Goal: Task Accomplishment & Management: Complete application form

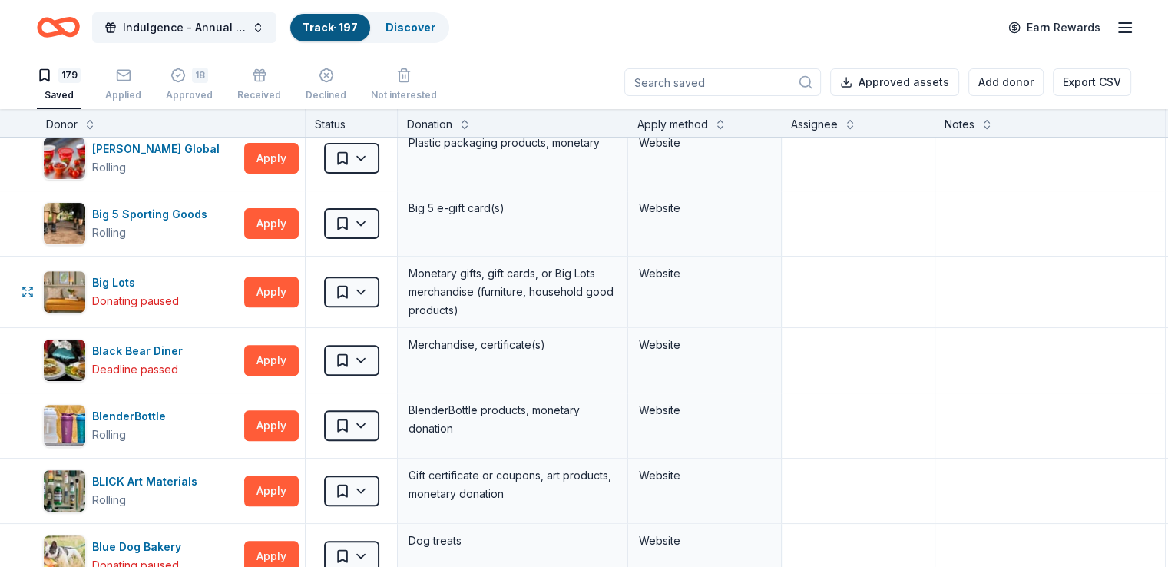
scroll to position [691, 0]
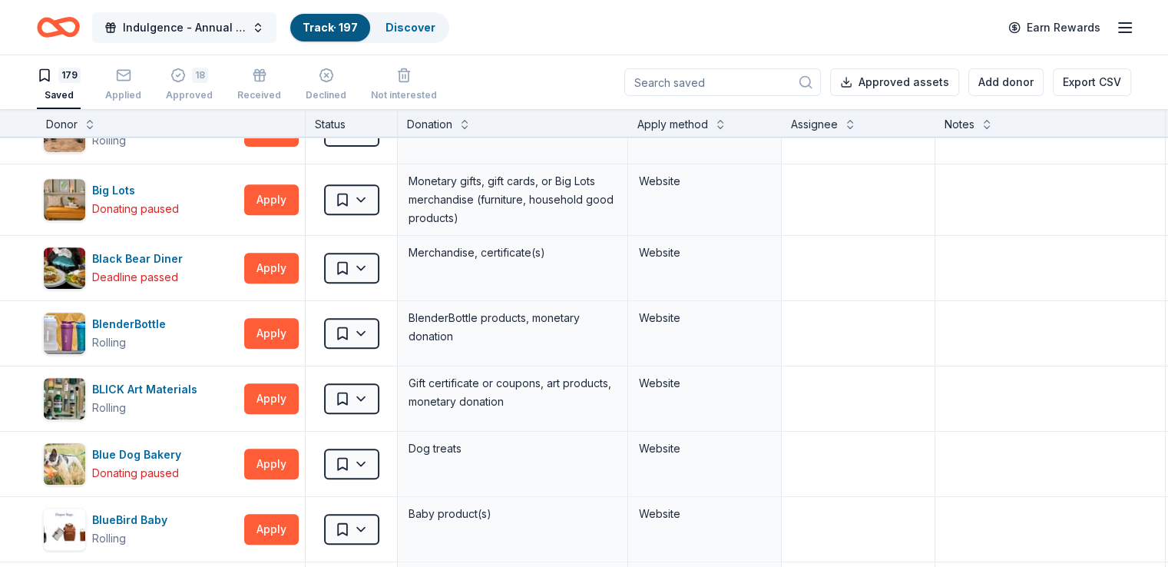
click at [246, 23] on span "Indulgence - Annual Gala" at bounding box center [184, 27] width 123 height 18
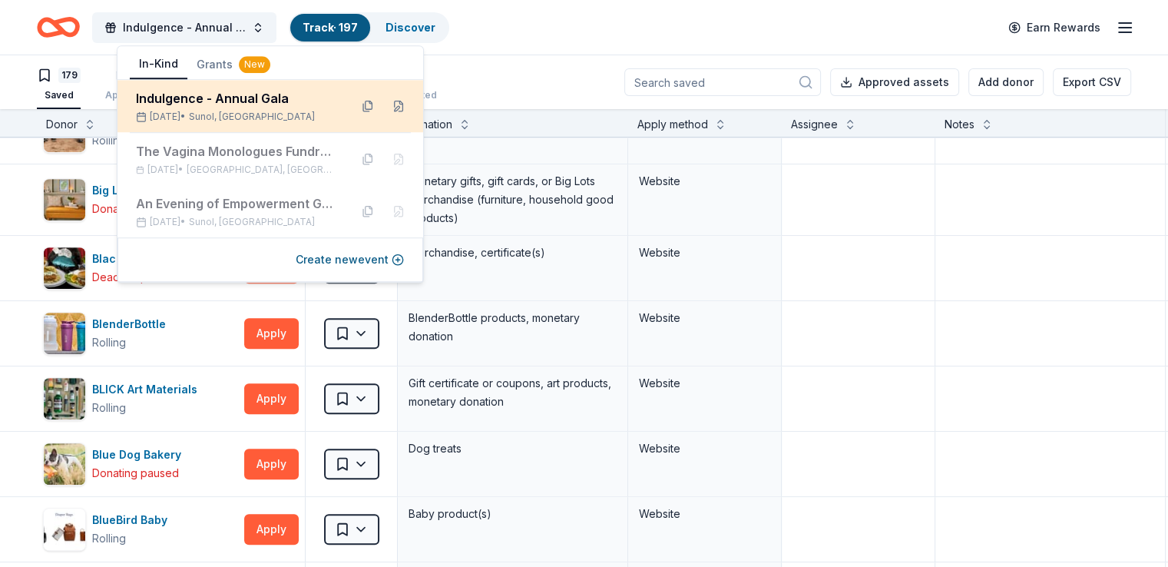
click at [207, 92] on div "Indulgence - Annual Gala" at bounding box center [236, 98] width 201 height 18
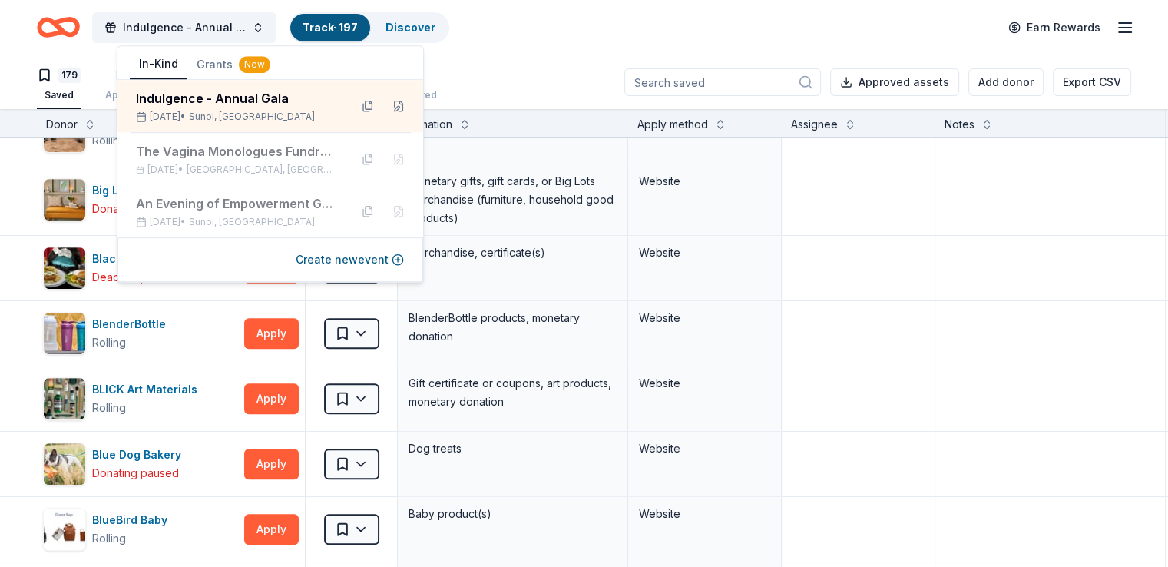
click at [81, 71] on div "179" at bounding box center [69, 75] width 22 height 15
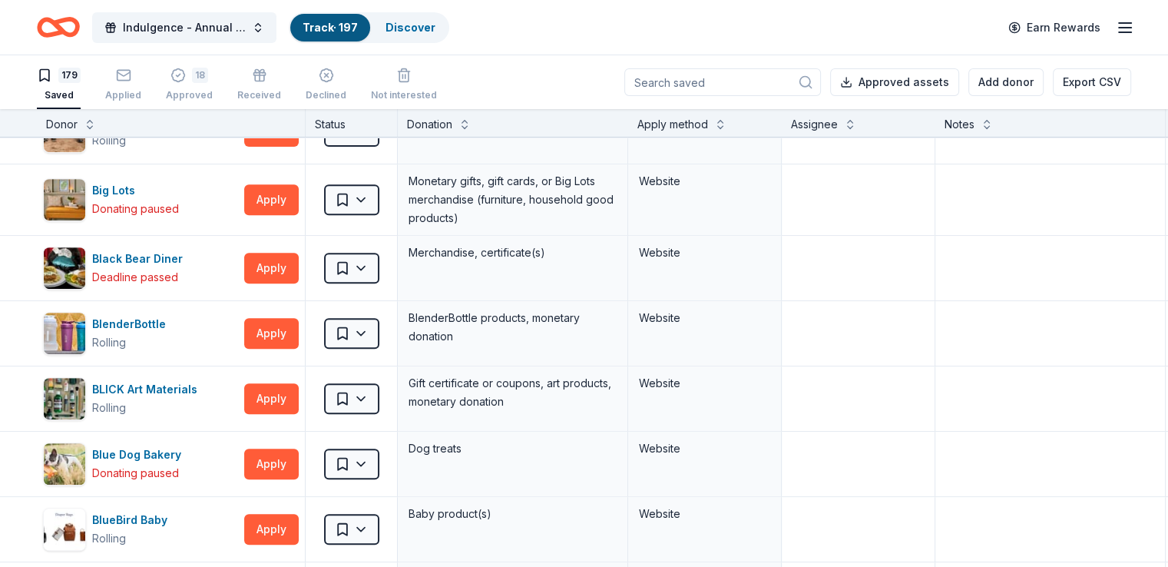
click at [80, 22] on icon "Home" at bounding box center [58, 27] width 43 height 36
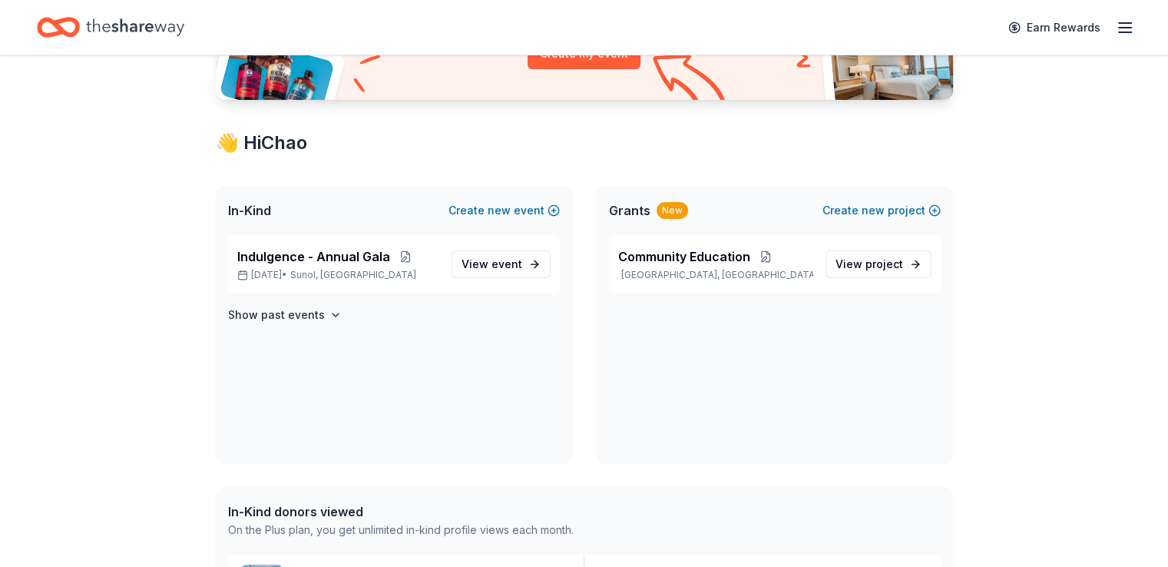
scroll to position [230, 0]
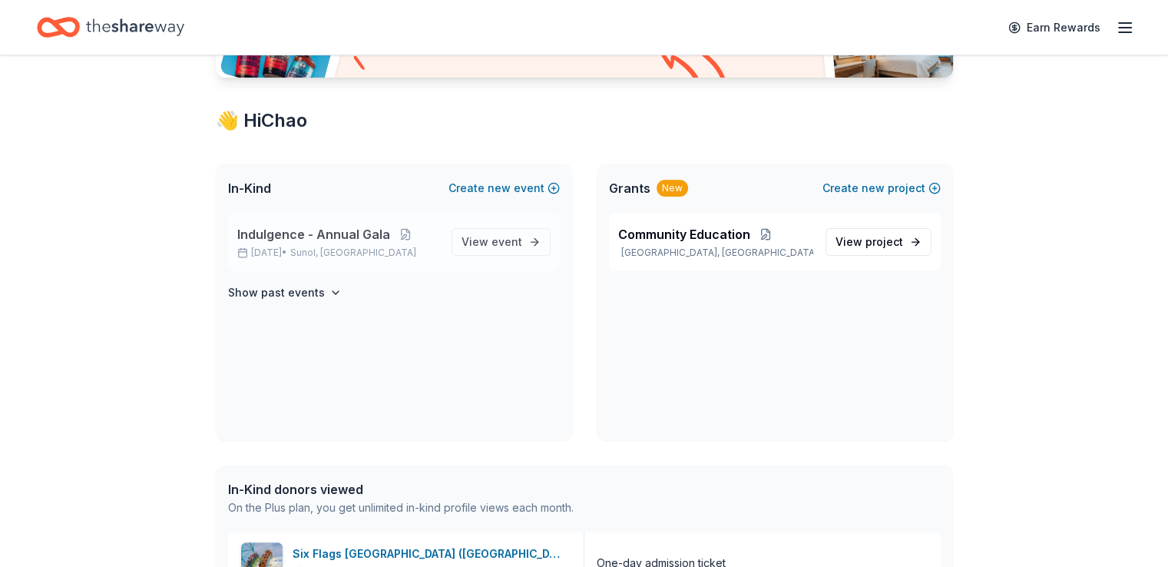
click at [304, 230] on span "Indulgence - Annual Gala" at bounding box center [313, 234] width 153 height 18
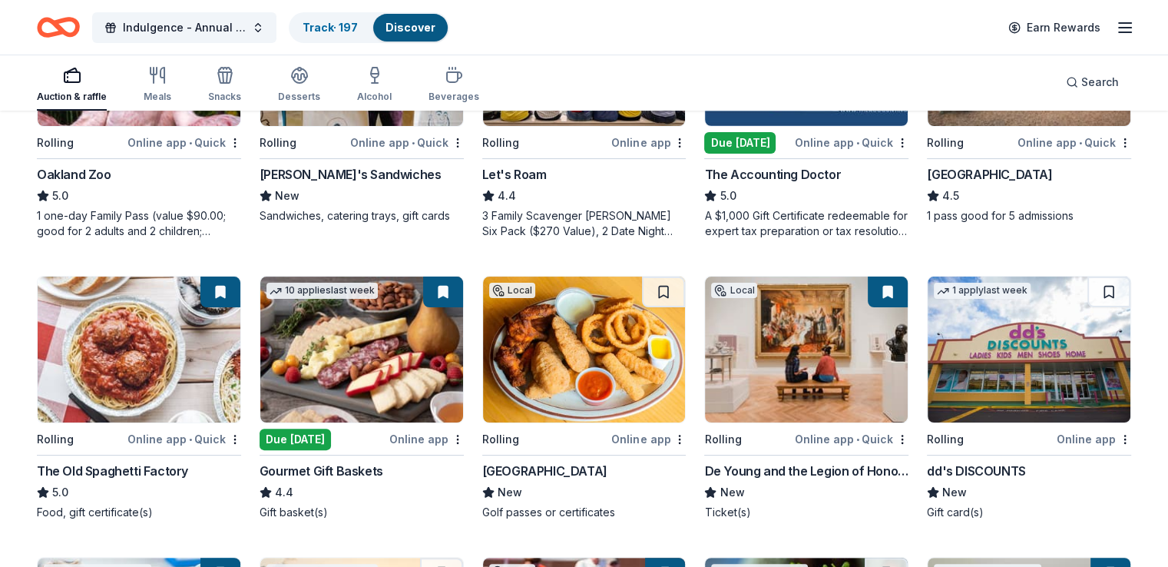
scroll to position [307, 0]
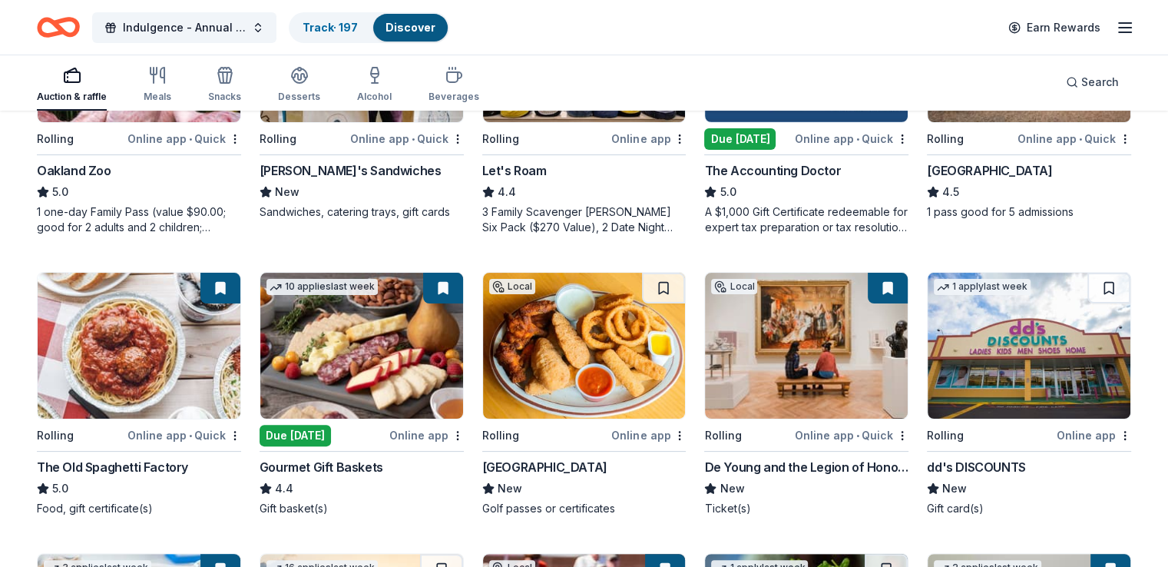
click at [306, 359] on img at bounding box center [361, 346] width 203 height 146
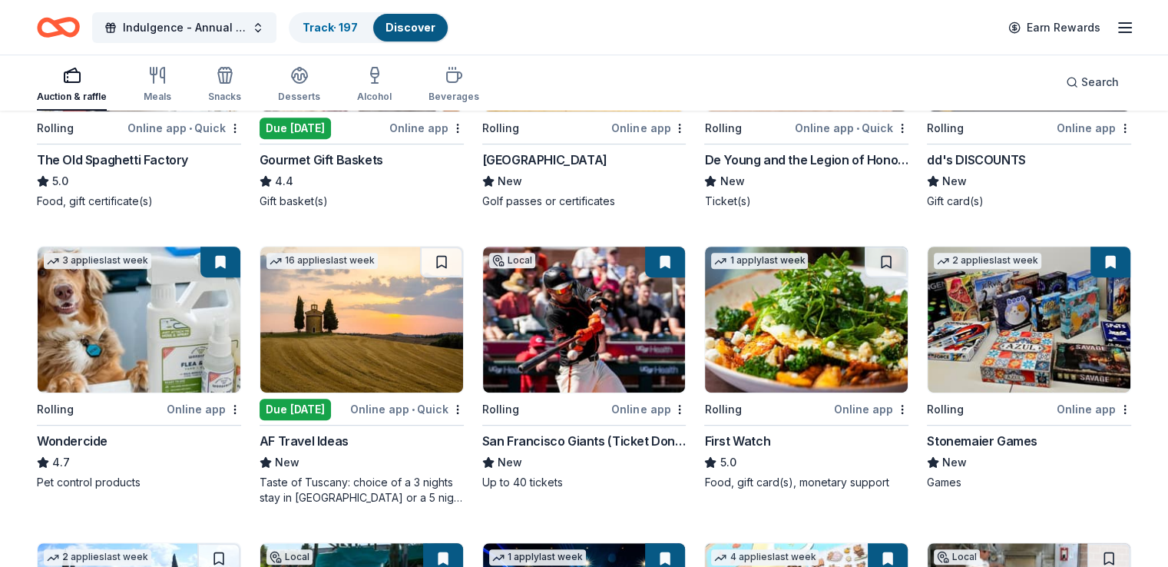
scroll to position [384, 0]
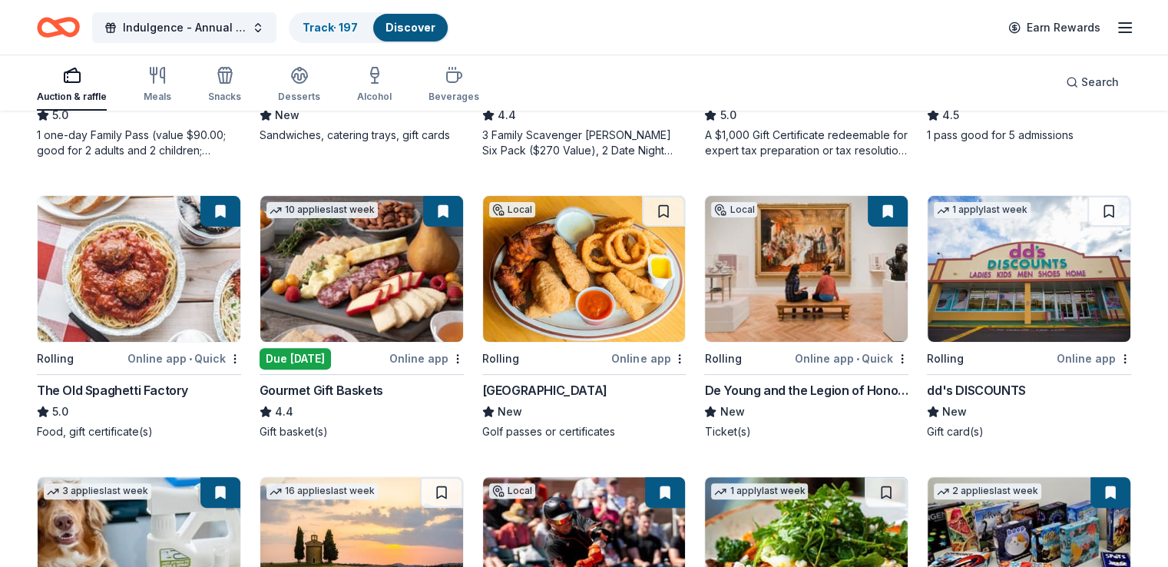
click at [582, 281] on img at bounding box center [584, 269] width 203 height 146
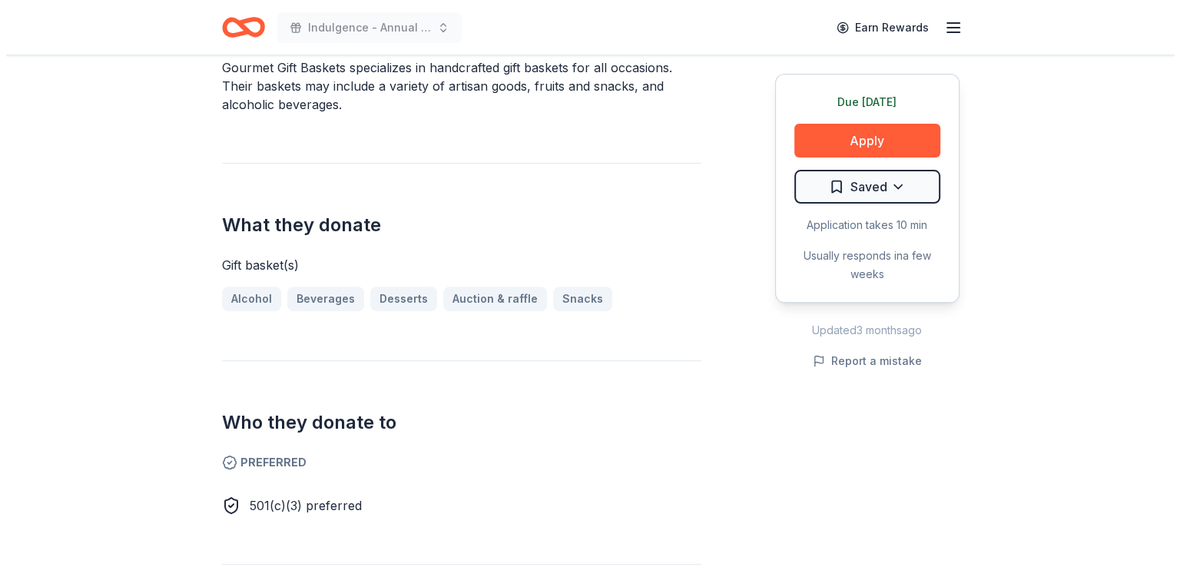
scroll to position [538, 0]
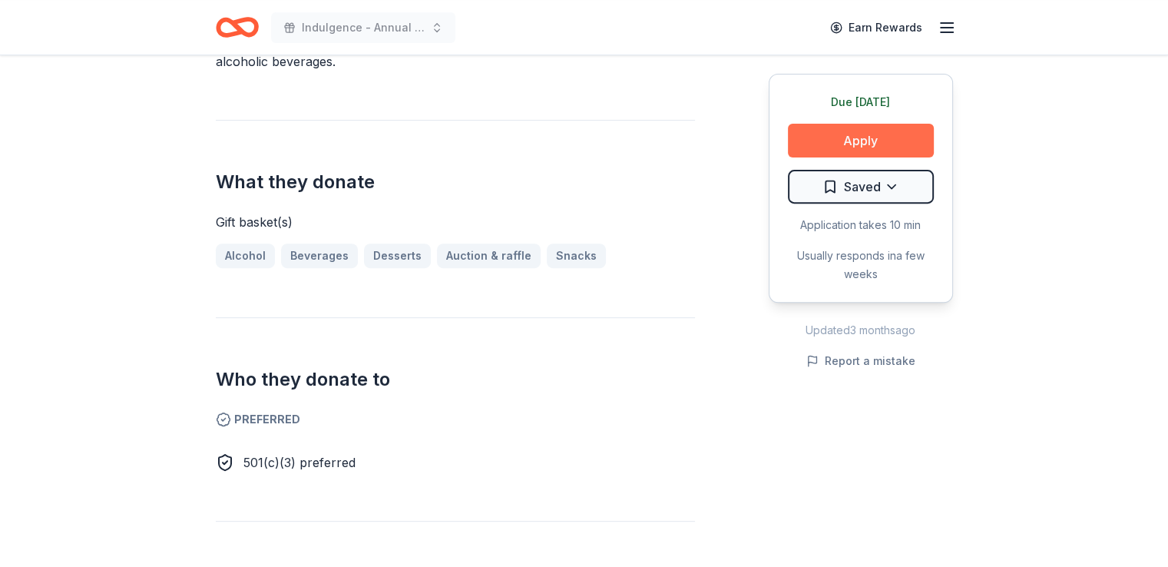
click at [845, 150] on button "Apply" at bounding box center [861, 141] width 146 height 34
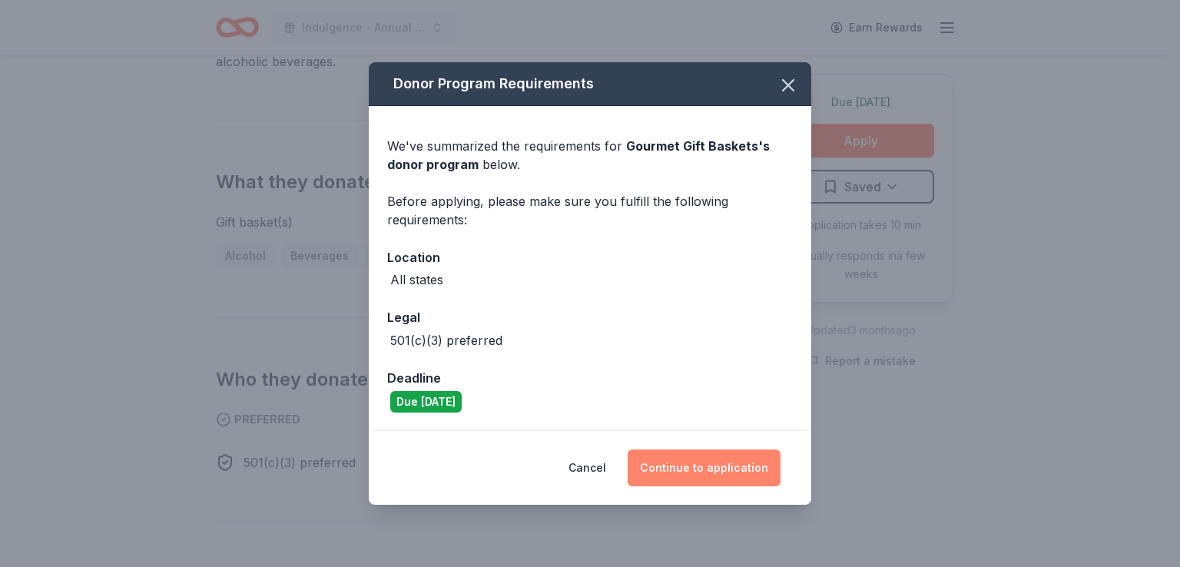
click at [676, 459] on button "Continue to application" at bounding box center [704, 467] width 153 height 37
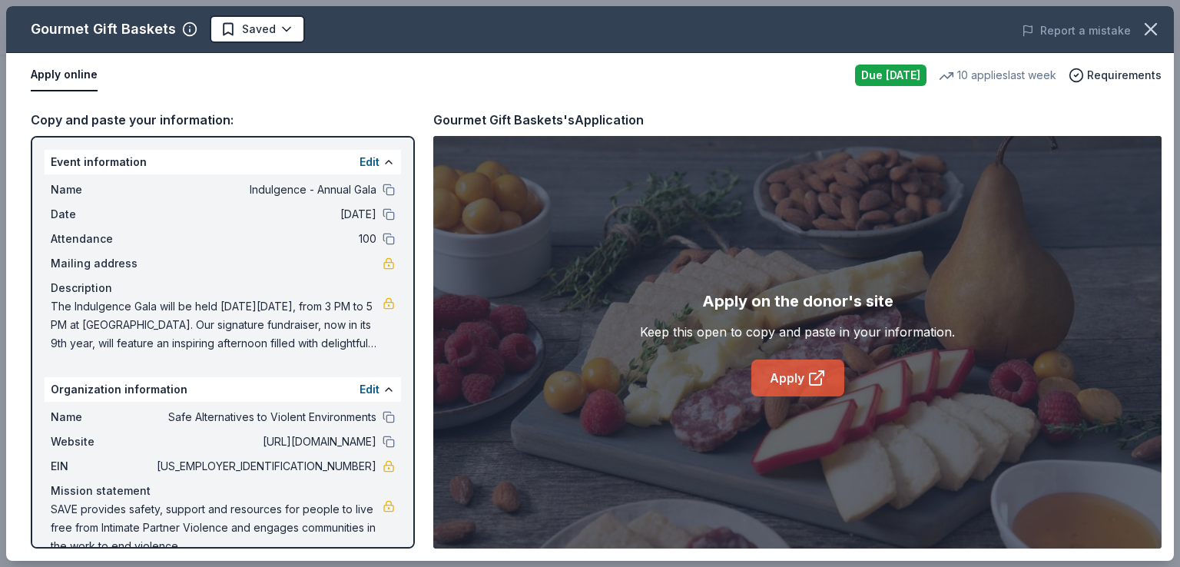
click at [789, 376] on link "Apply" at bounding box center [797, 377] width 93 height 37
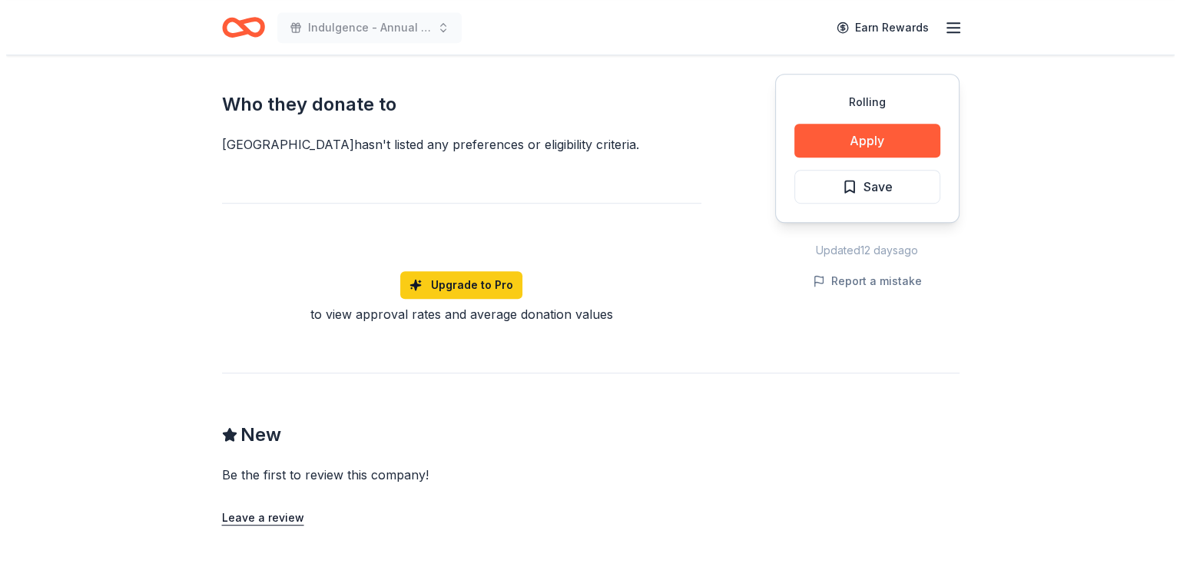
scroll to position [845, 0]
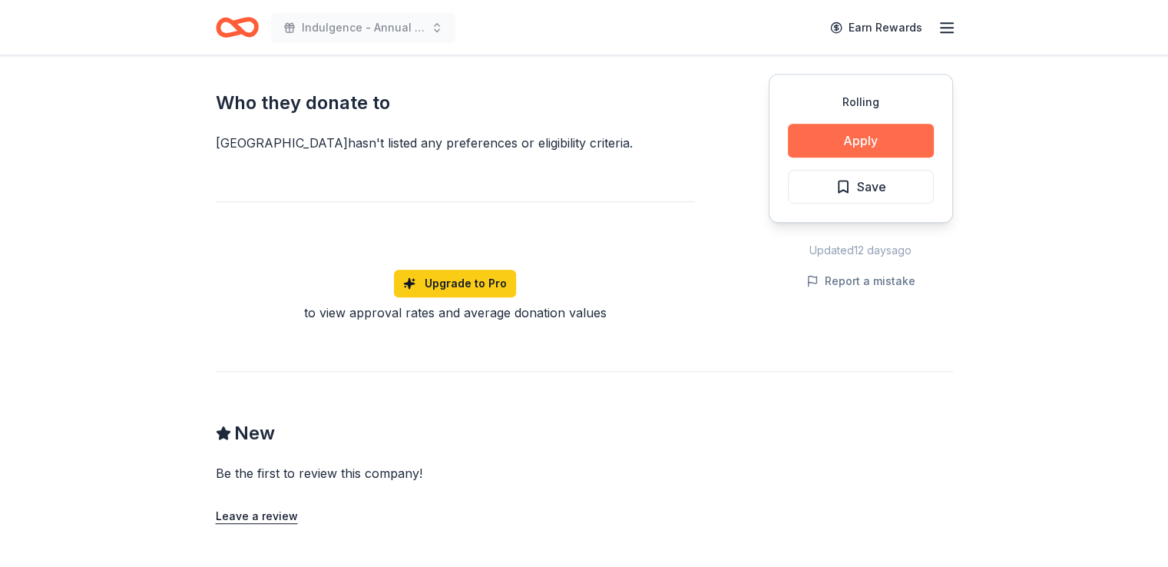
click at [865, 138] on button "Apply" at bounding box center [861, 141] width 146 height 34
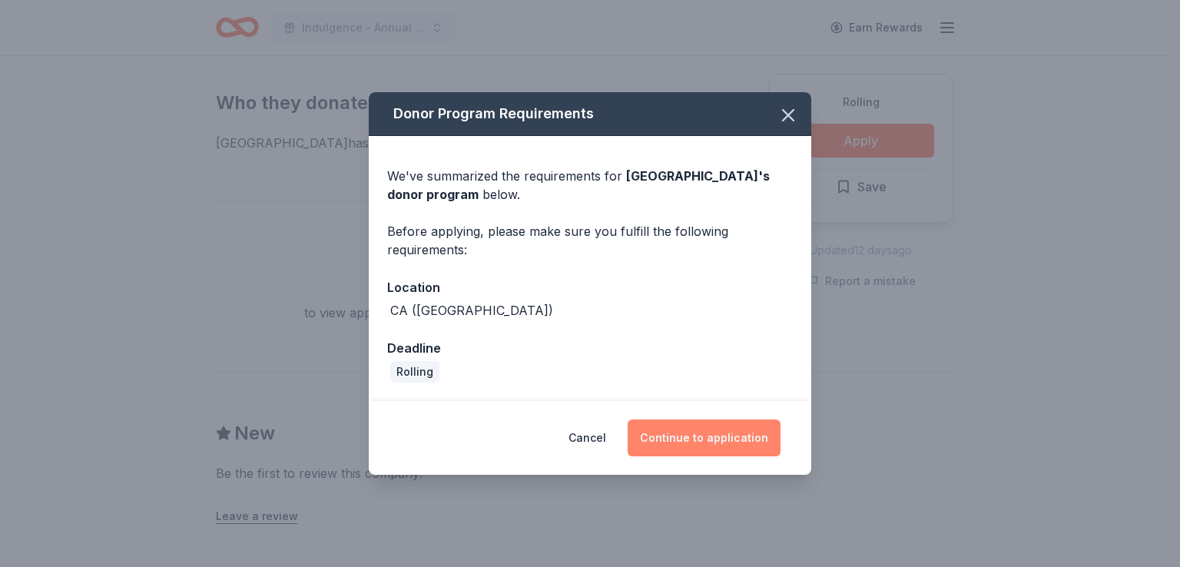
click at [706, 432] on button "Continue to application" at bounding box center [704, 437] width 153 height 37
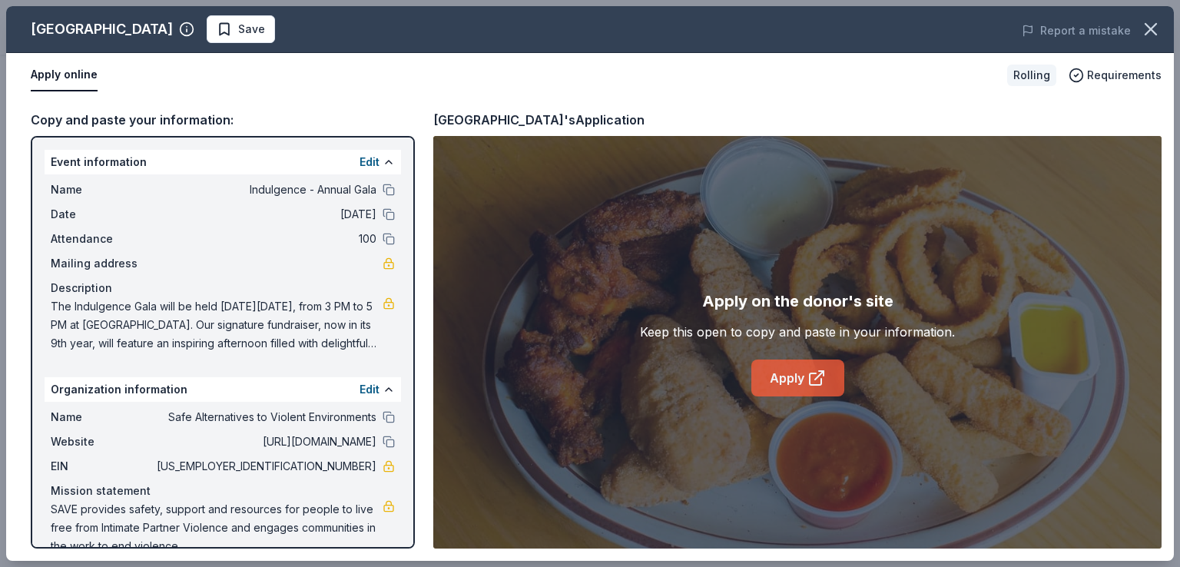
click at [784, 379] on link "Apply" at bounding box center [797, 377] width 93 height 37
